Goal: Find specific page/section: Find specific page/section

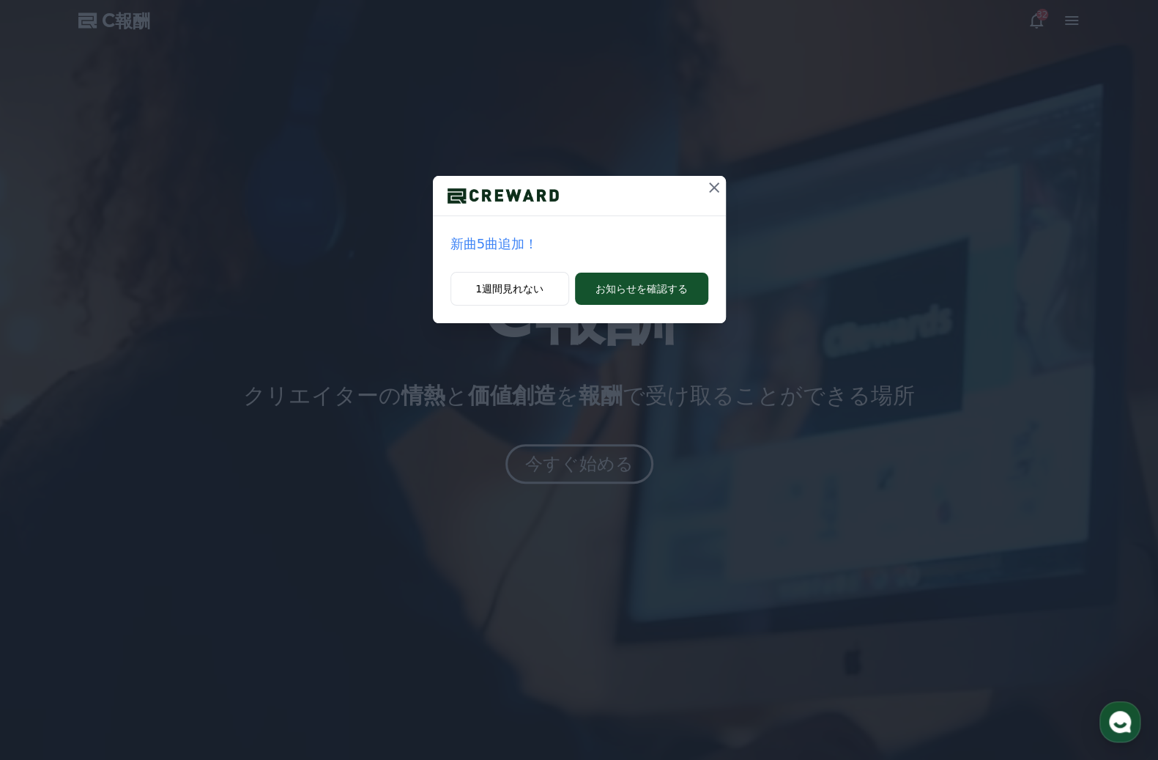
click at [724, 178] on button at bounding box center [714, 187] width 23 height 23
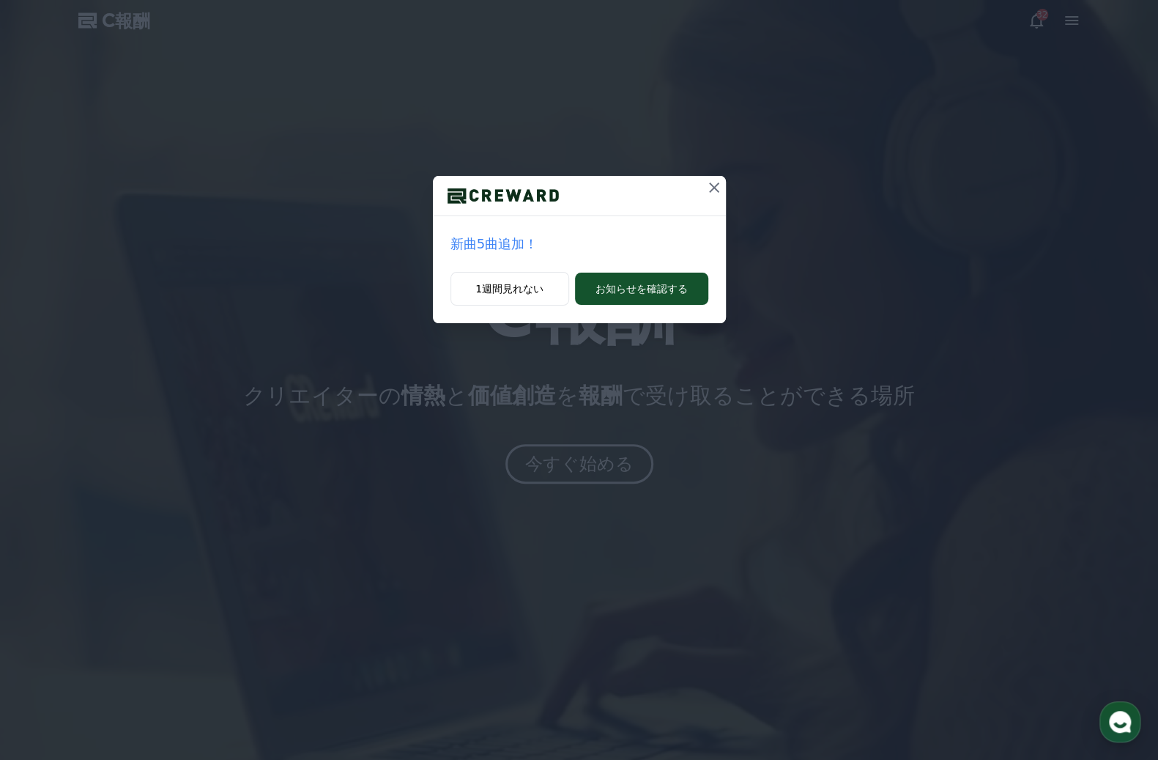
click at [714, 190] on icon at bounding box center [715, 188] width 18 height 18
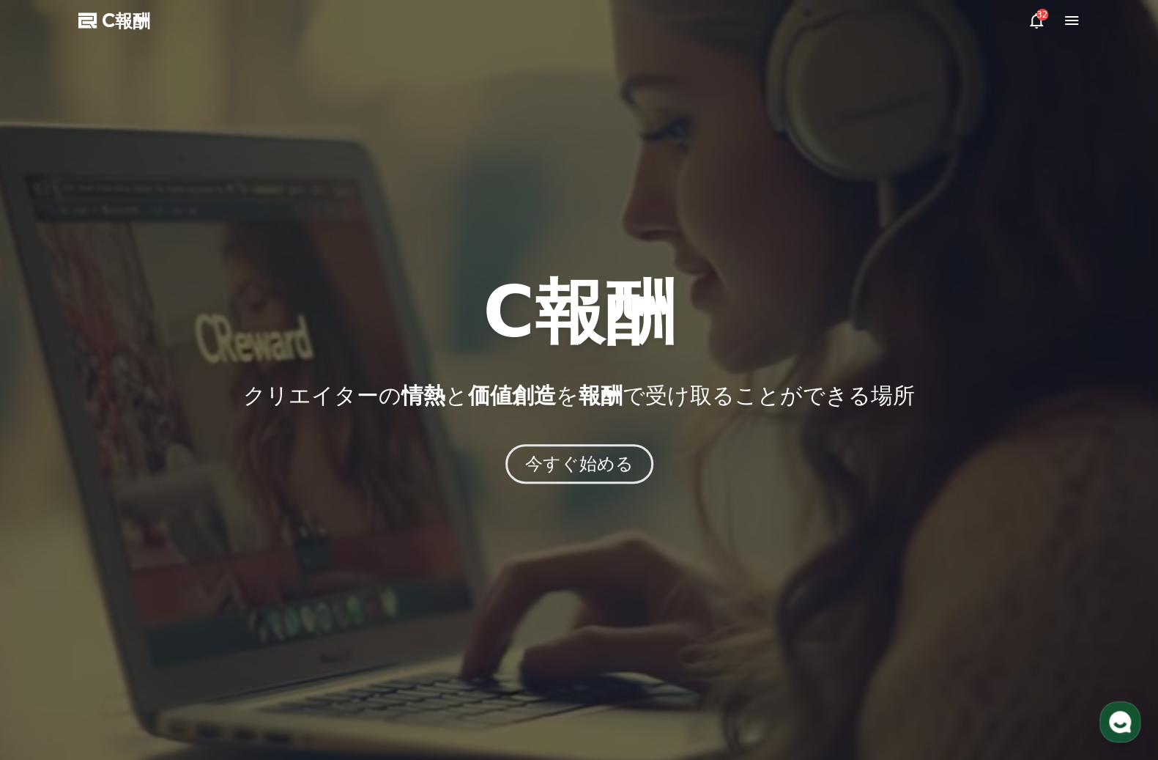
click at [1036, 21] on icon at bounding box center [1037, 21] width 18 height 18
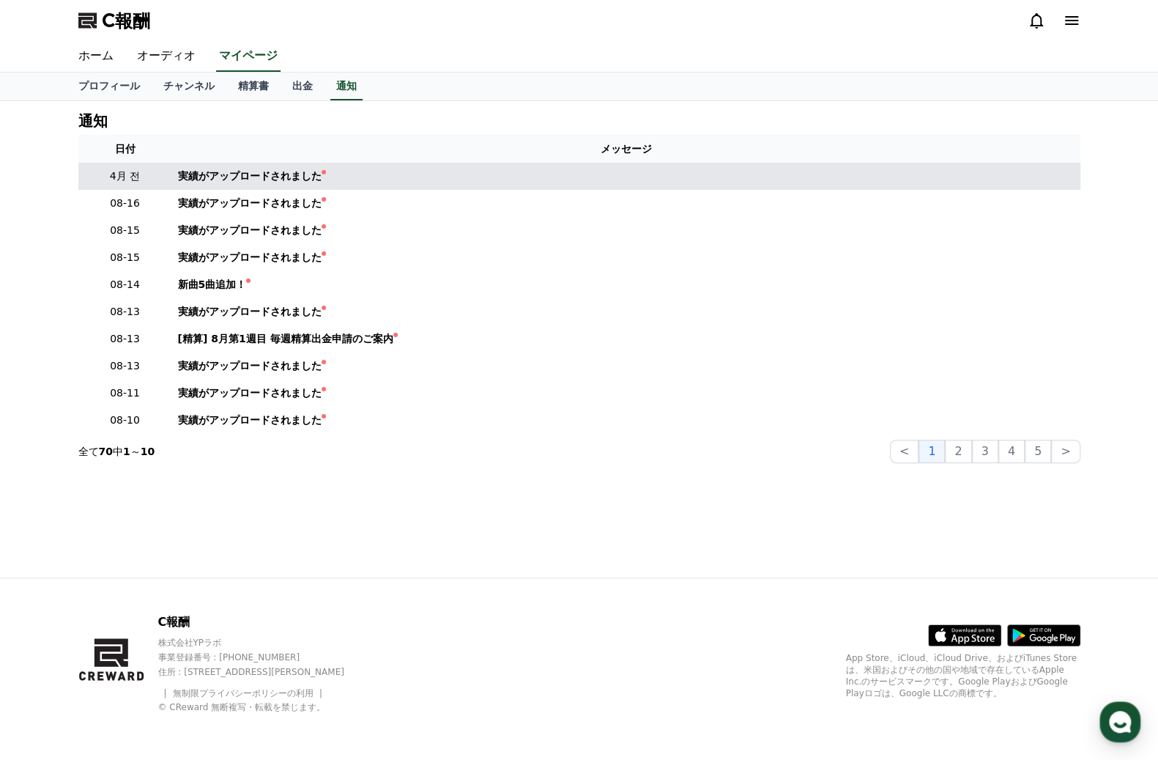
click at [174, 176] on td "実績がアップロードされました" at bounding box center [626, 176] width 909 height 27
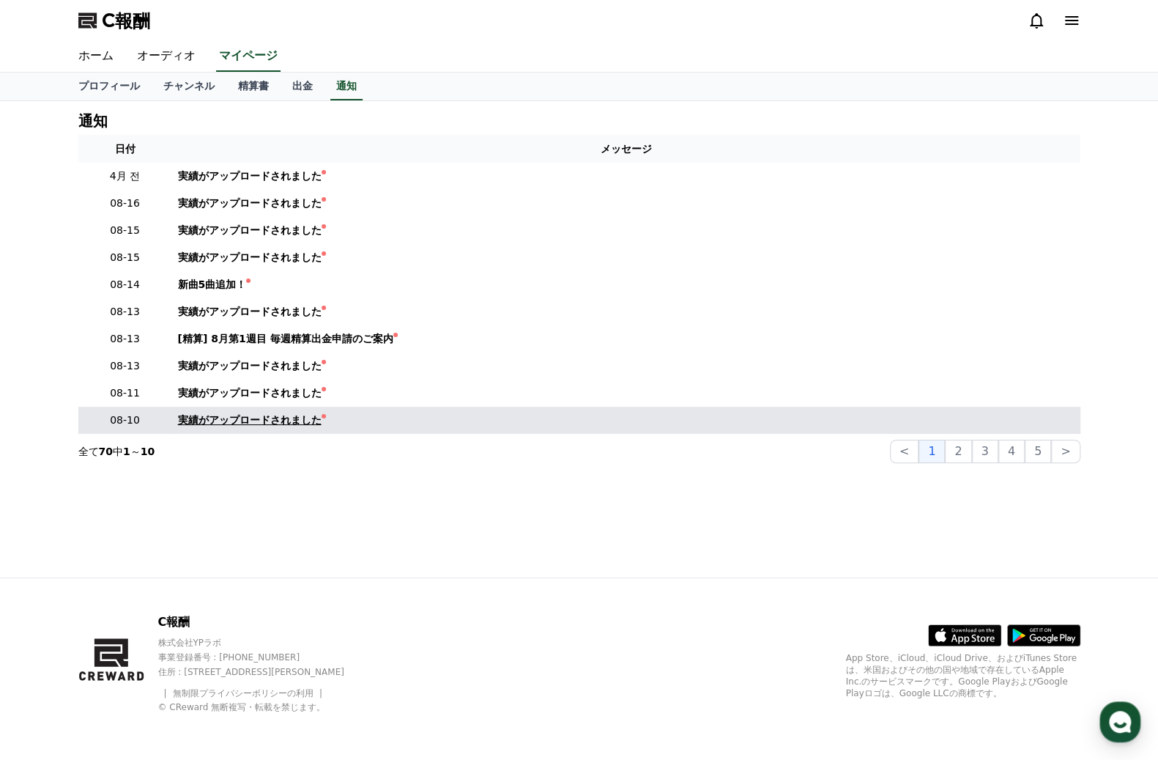
click at [242, 417] on font "実績がアップロードされました" at bounding box center [250, 420] width 144 height 12
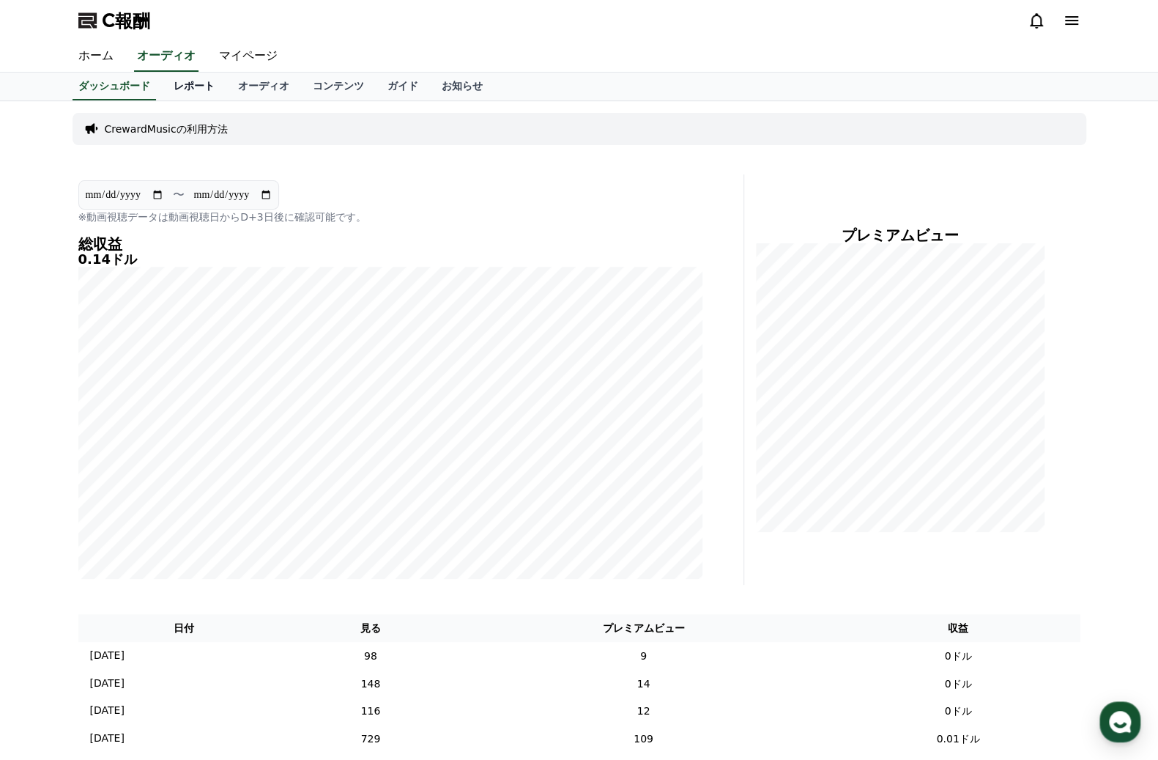
click at [174, 83] on font "レポート" at bounding box center [194, 86] width 41 height 12
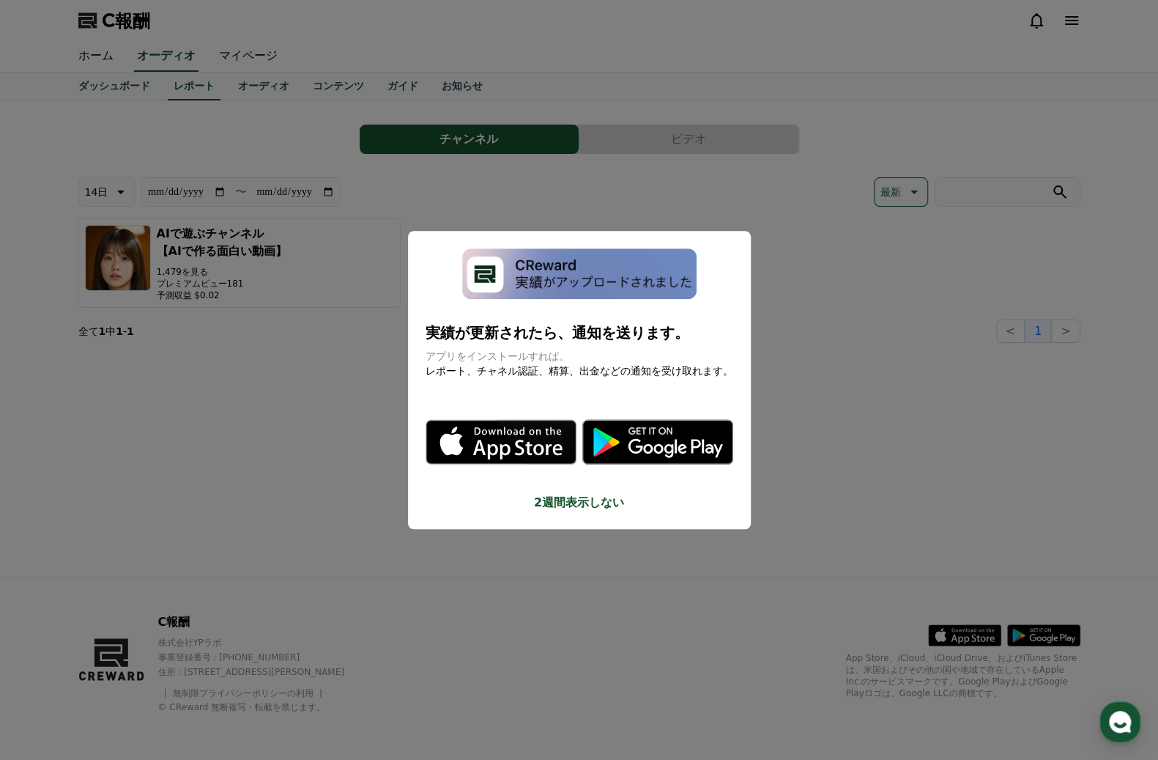
click at [571, 500] on font "2週間表示しない" at bounding box center [579, 502] width 90 height 14
